Goal: Find specific page/section: Find specific page/section

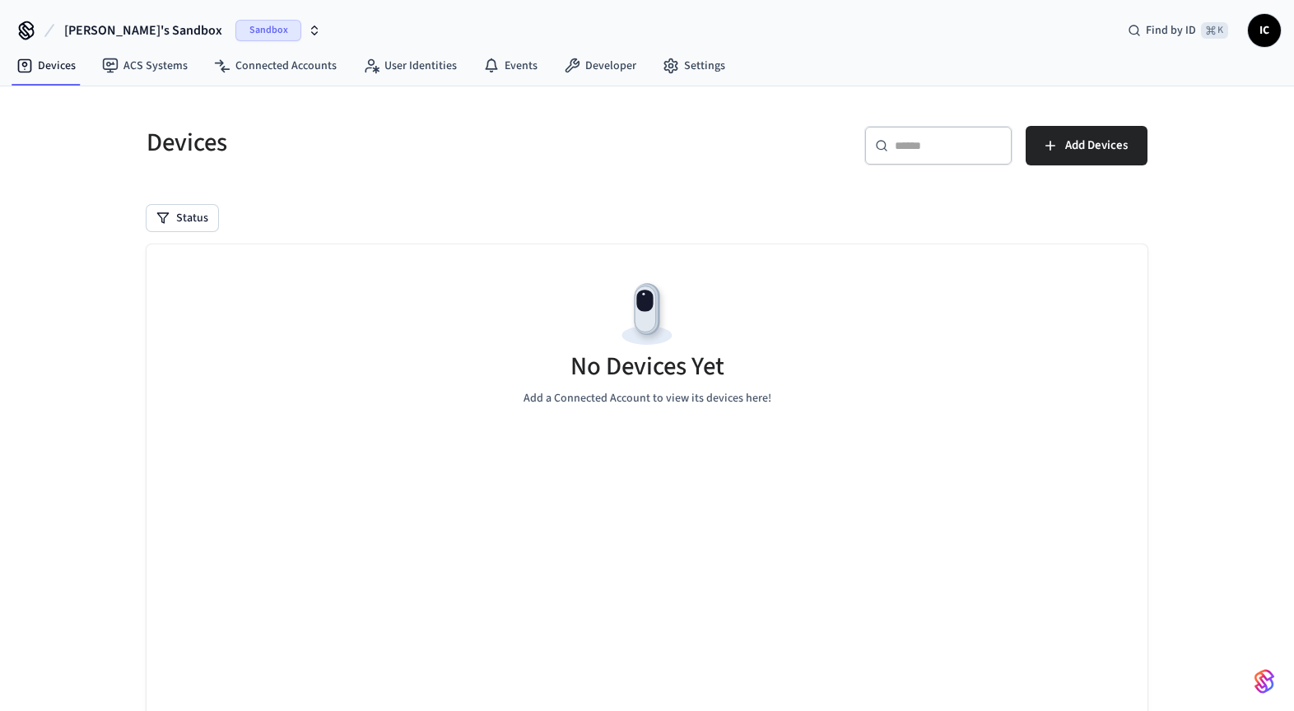
click at [308, 30] on icon "button" at bounding box center [314, 30] width 13 height 13
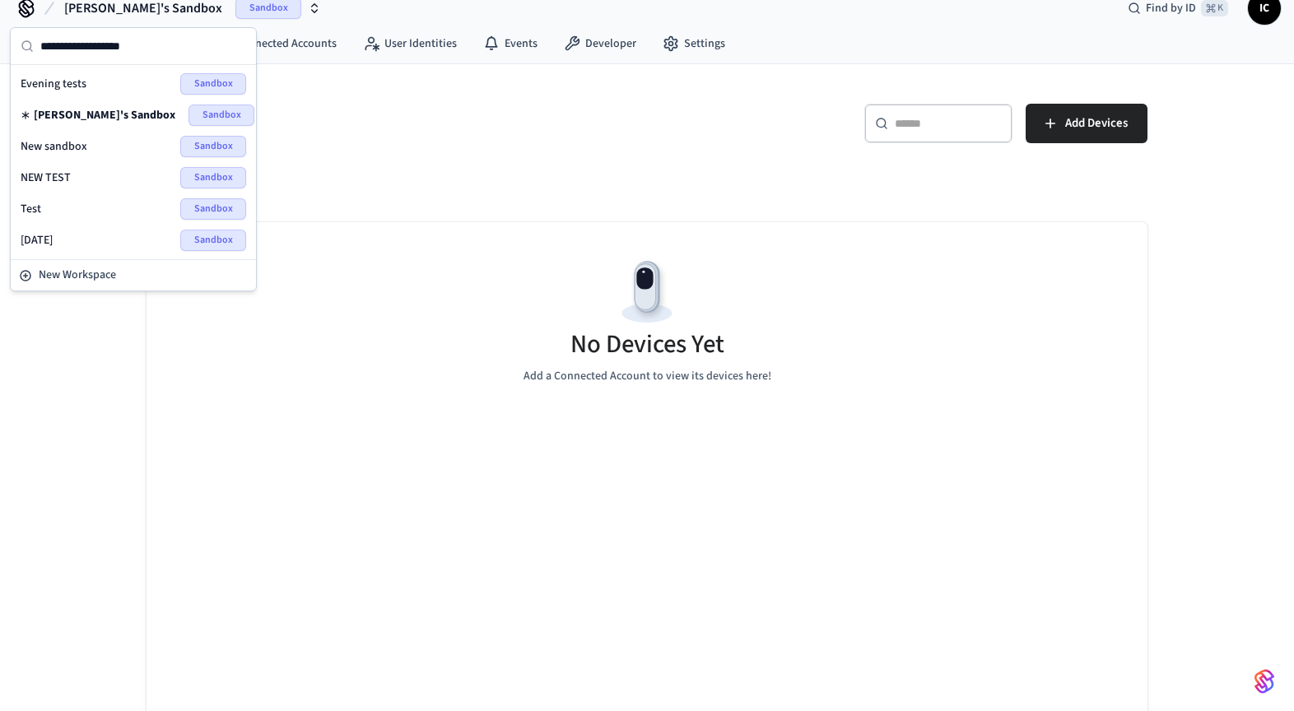
scroll to position [75, 0]
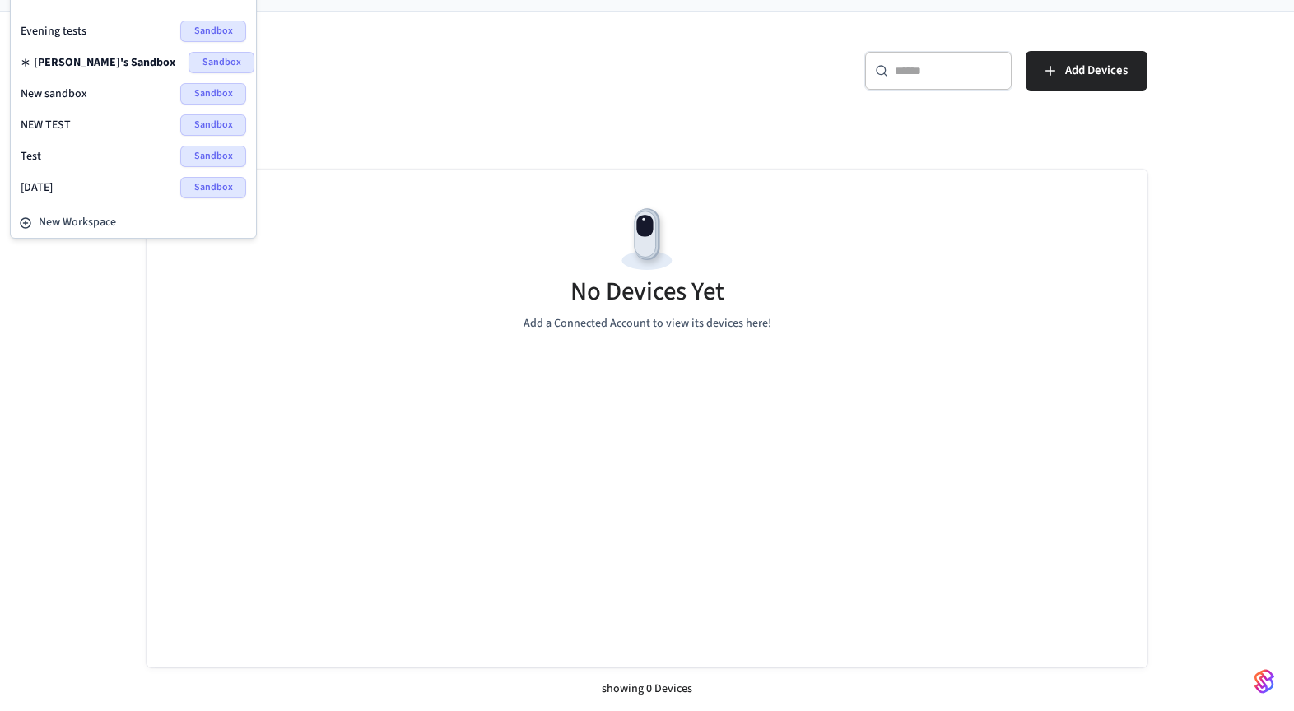
click at [451, 302] on div "No Devices Yet Add a Connected Account to view its devices here!" at bounding box center [647, 268] width 1001 height 196
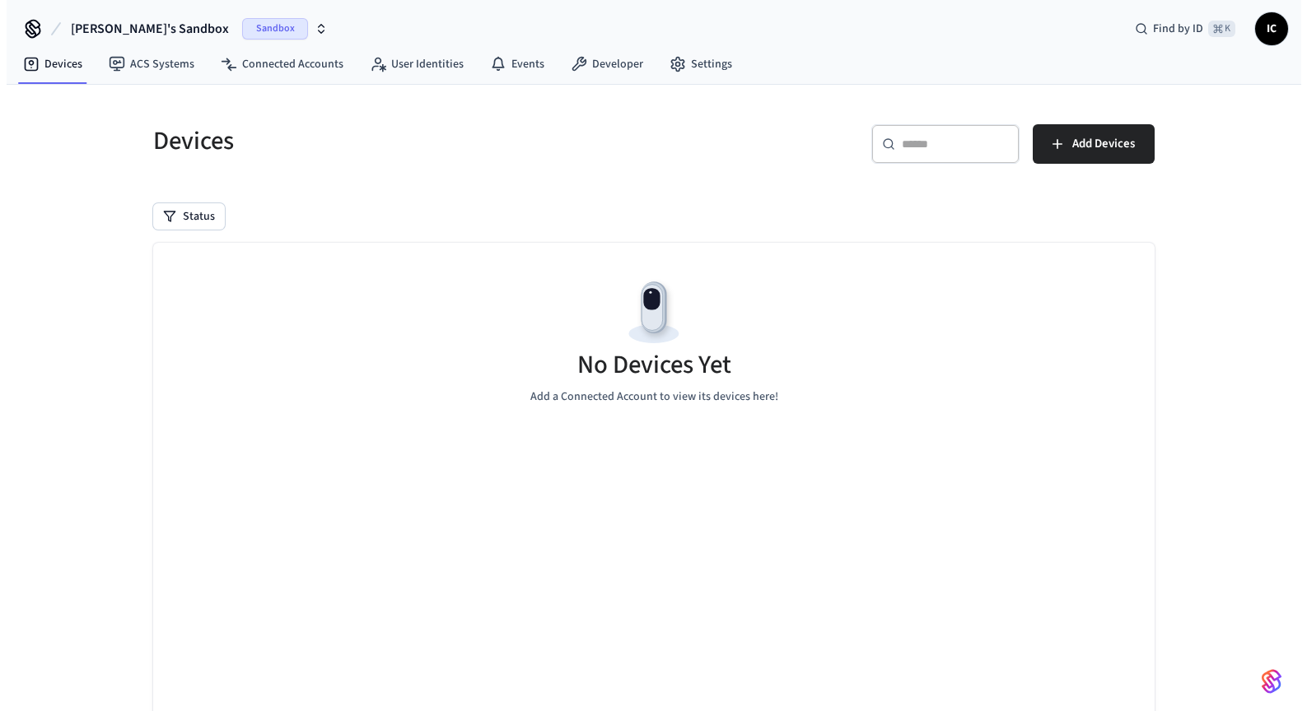
scroll to position [0, 0]
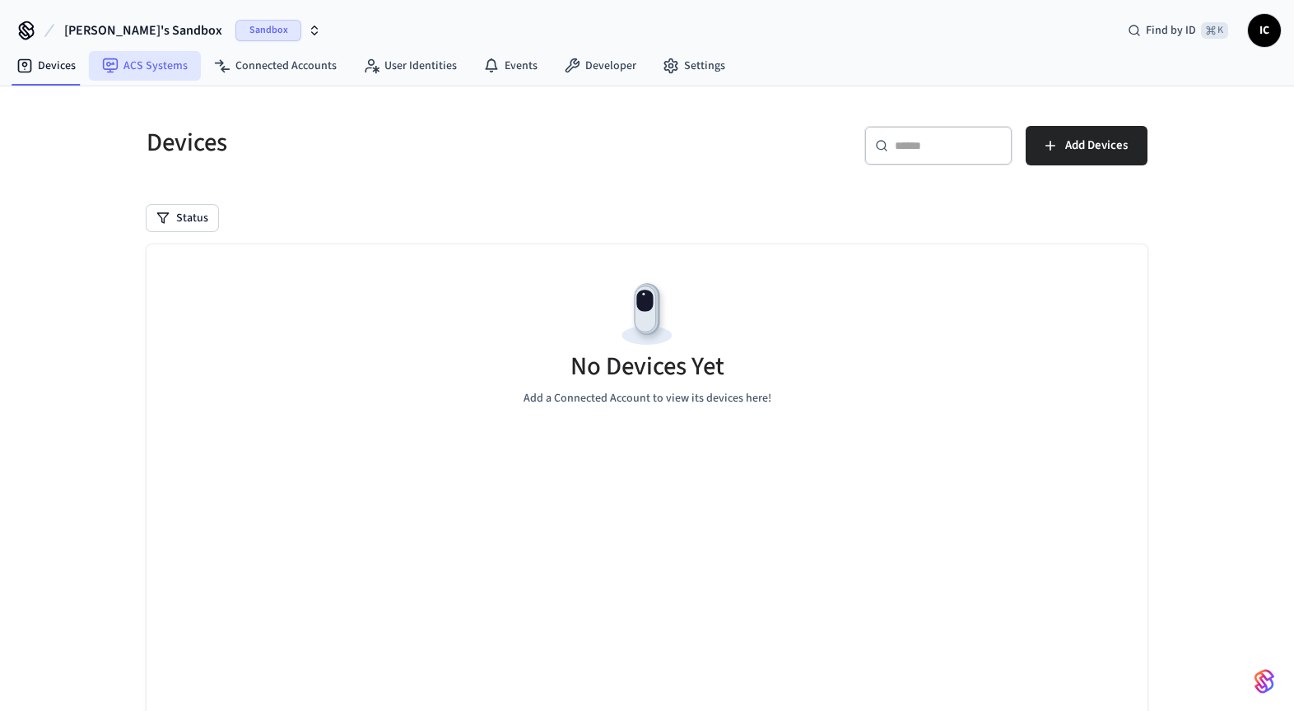
click at [151, 51] on link "ACS Systems" at bounding box center [145, 66] width 112 height 30
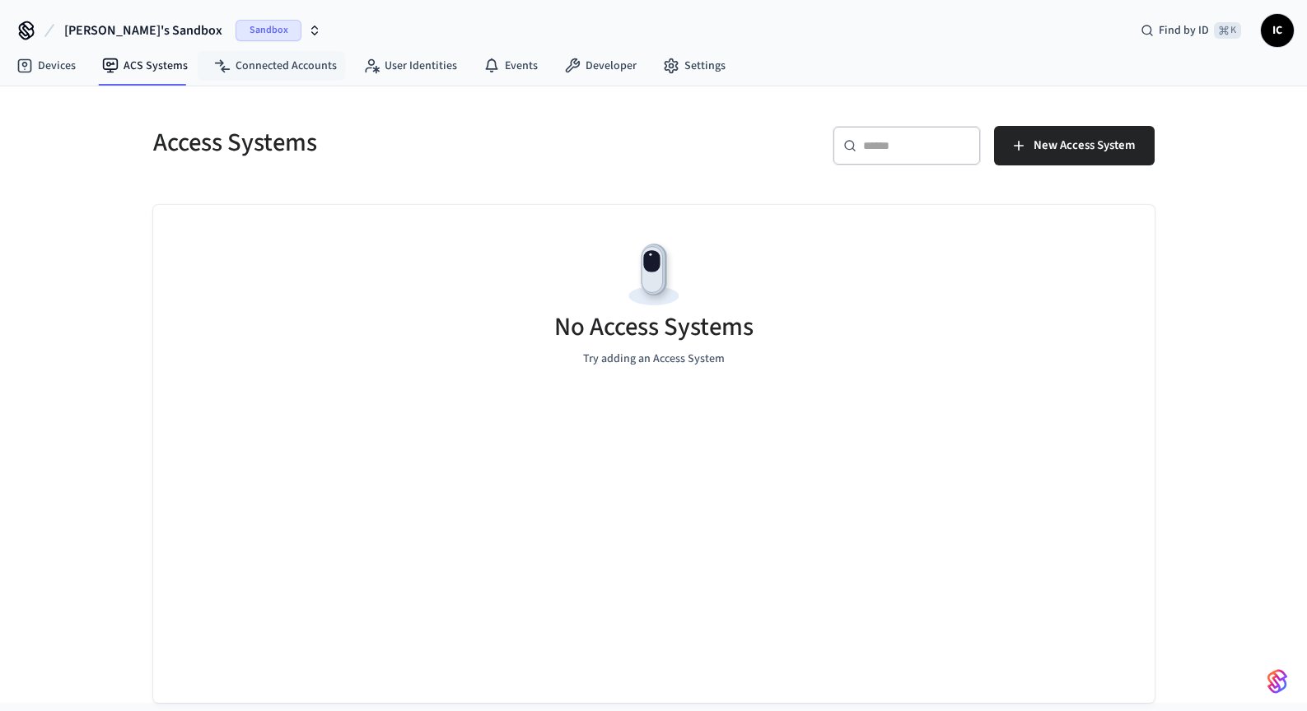
click at [235, 34] on span "Sandbox" at bounding box center [268, 30] width 66 height 21
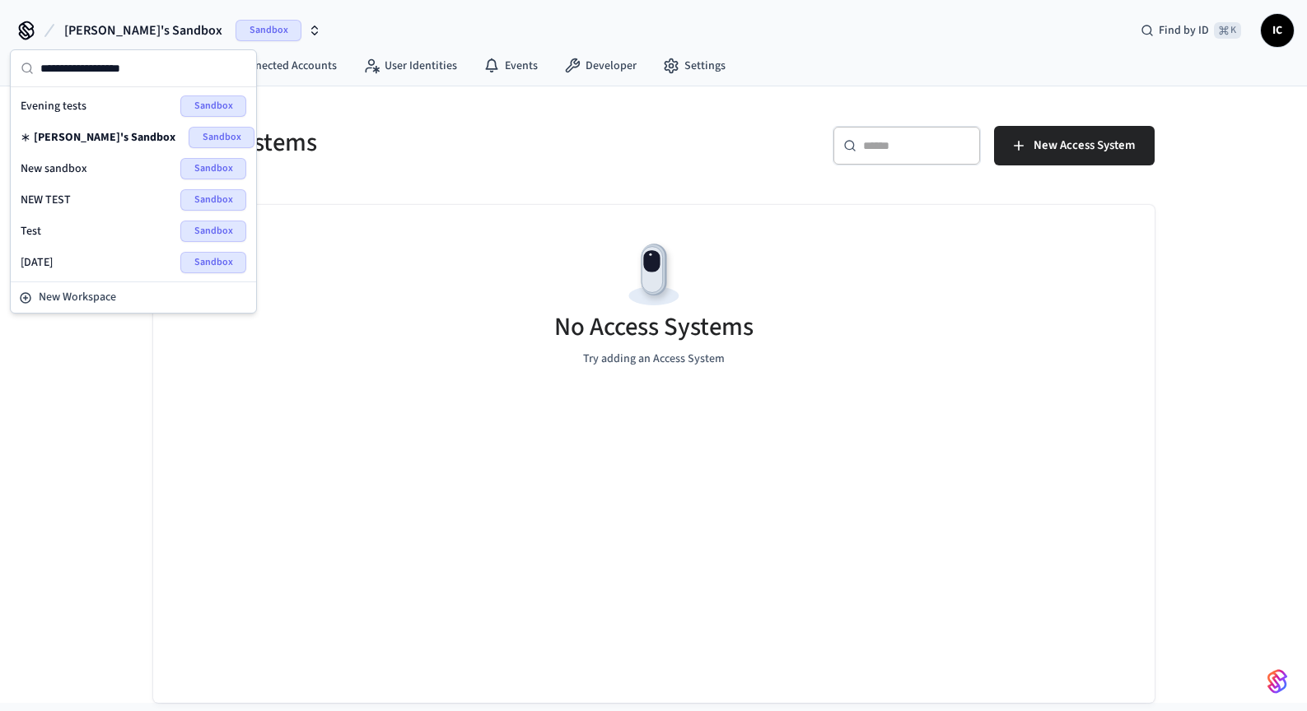
click at [385, 248] on div "No Access Systems Try adding an Access System" at bounding box center [653, 303] width 1001 height 196
